Goal: Find specific page/section: Find specific page/section

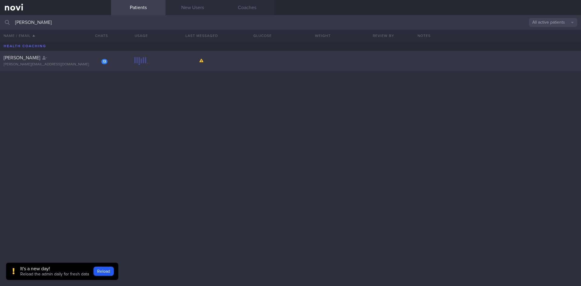
type input "[PERSON_NAME]"
click at [77, 68] on div "13 [PERSON_NAME] [PERSON_NAME][EMAIL_ADDRESS][DOMAIN_NAME]" at bounding box center [290, 61] width 581 height 20
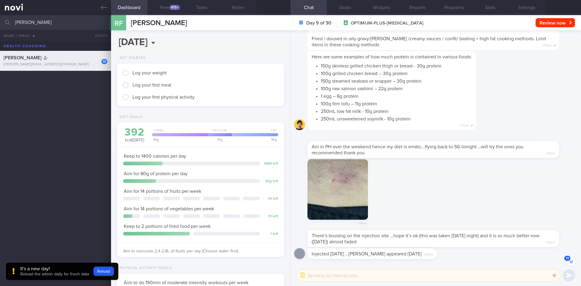
scroll to position [-36, 0]
